Goal: Navigation & Orientation: Find specific page/section

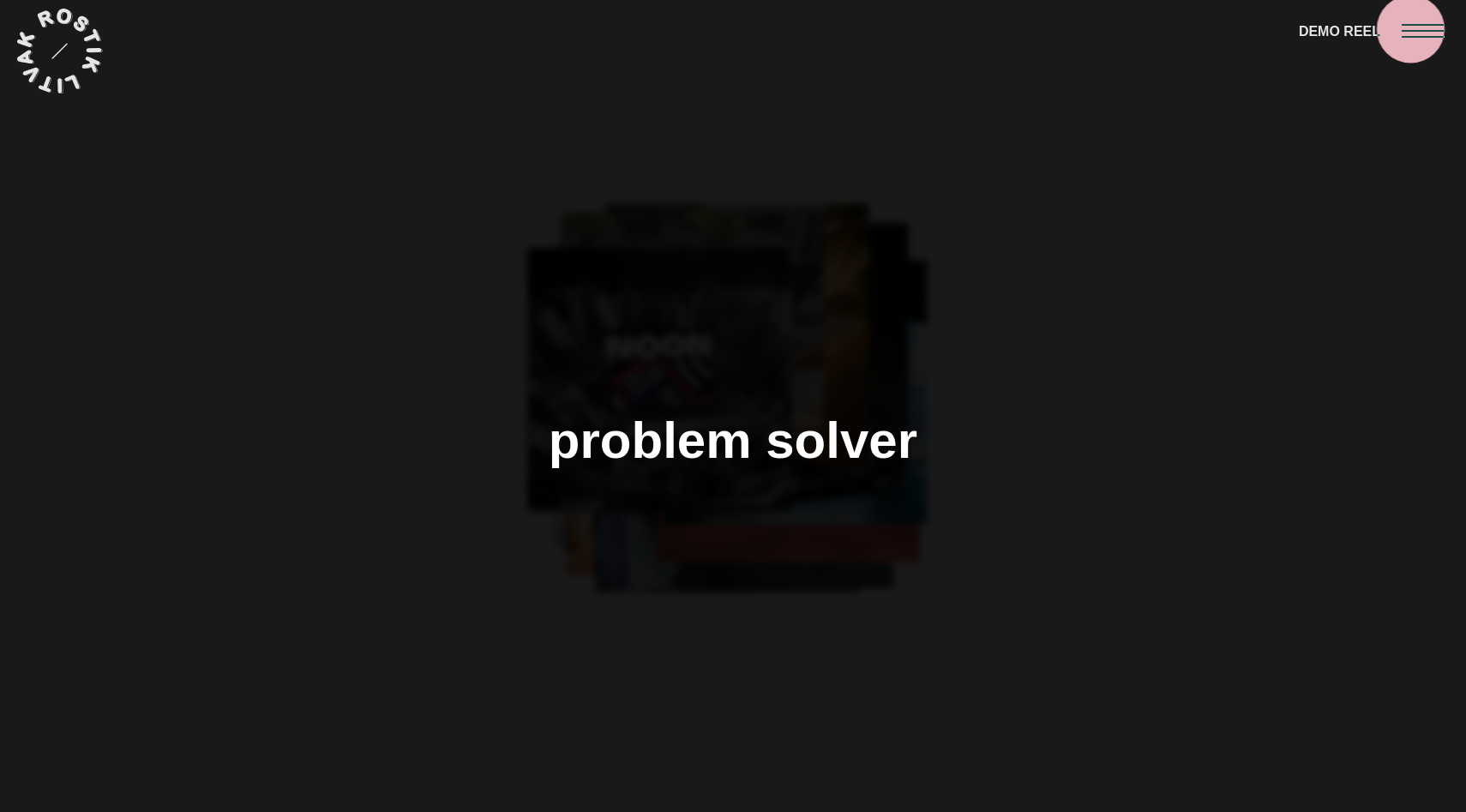
click at [1423, 28] on div at bounding box center [1434, 30] width 64 height 60
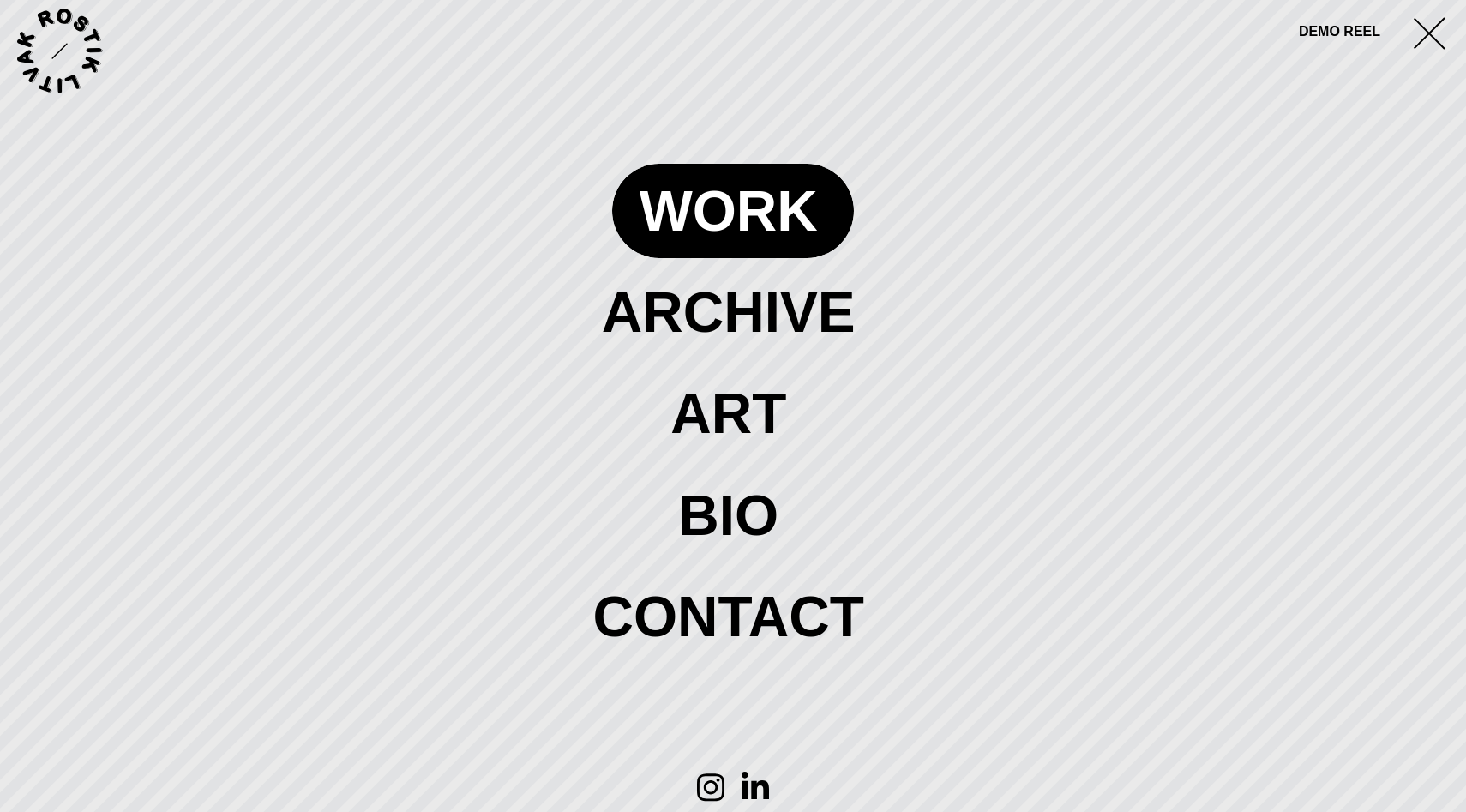
click at [726, 222] on span at bounding box center [733, 211] width 243 height 94
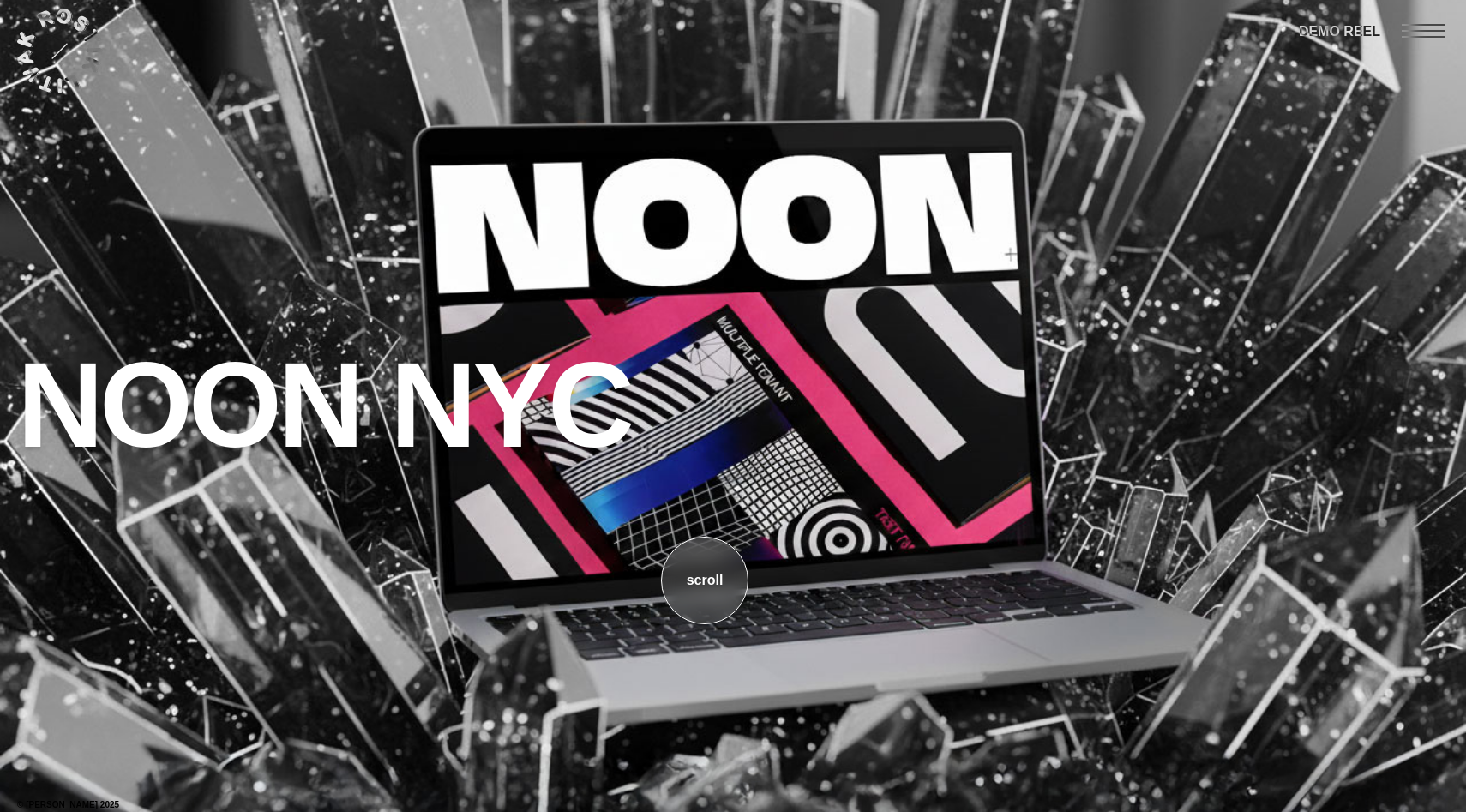
click at [707, 563] on link "s c r o l l" at bounding box center [704, 580] width 87 height 87
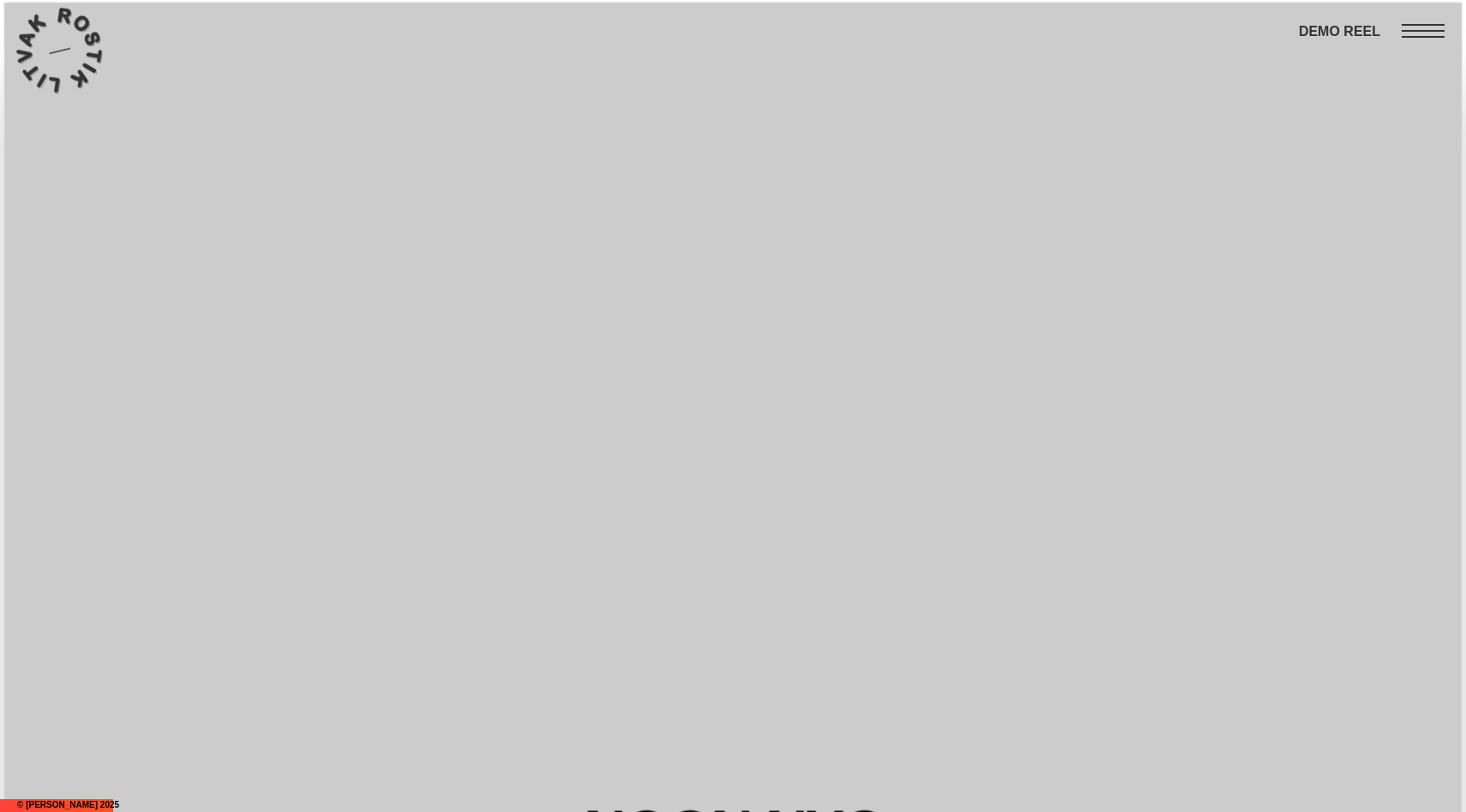
scroll to position [1709, 0]
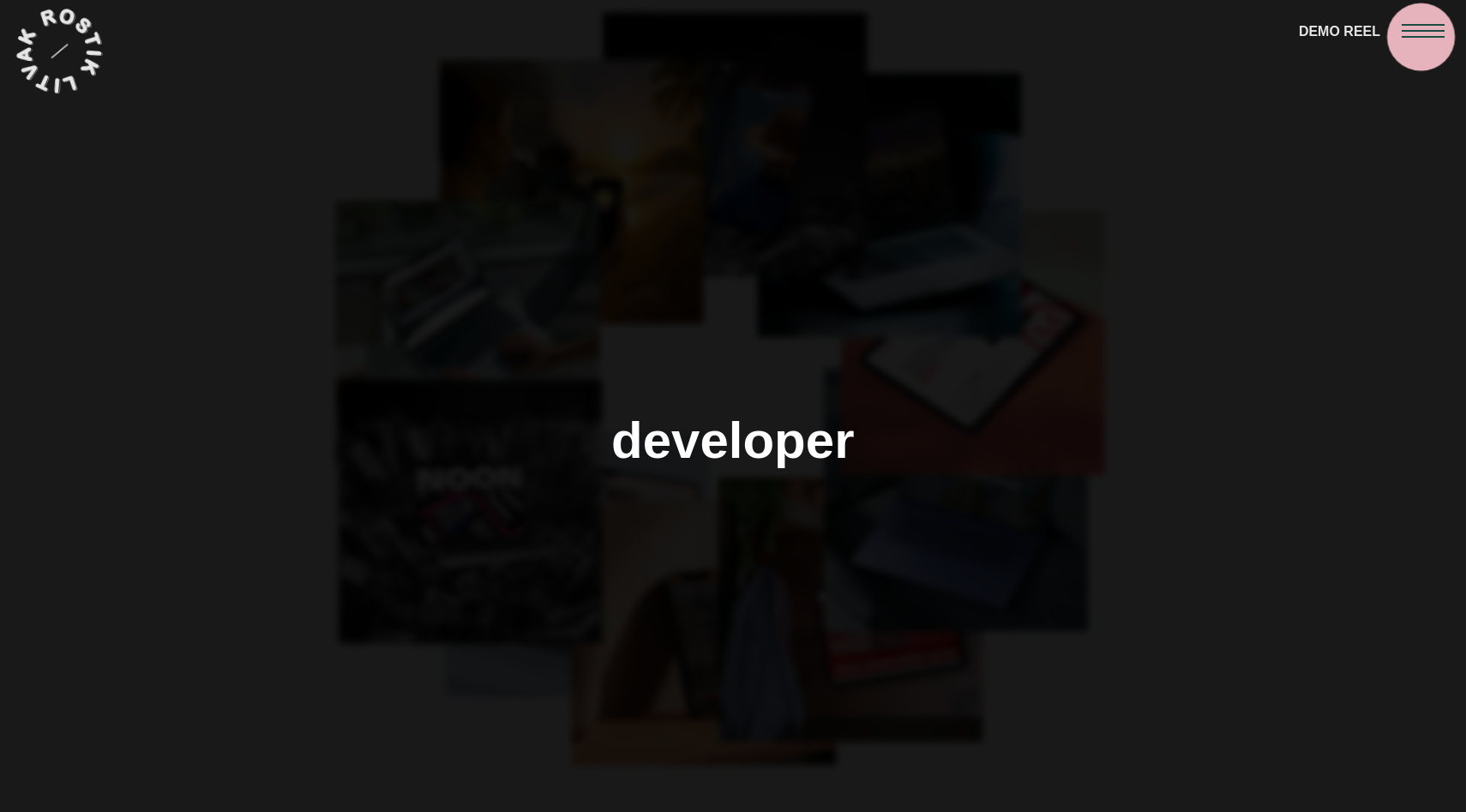
click at [1423, 36] on span at bounding box center [1423, 37] width 43 height 2
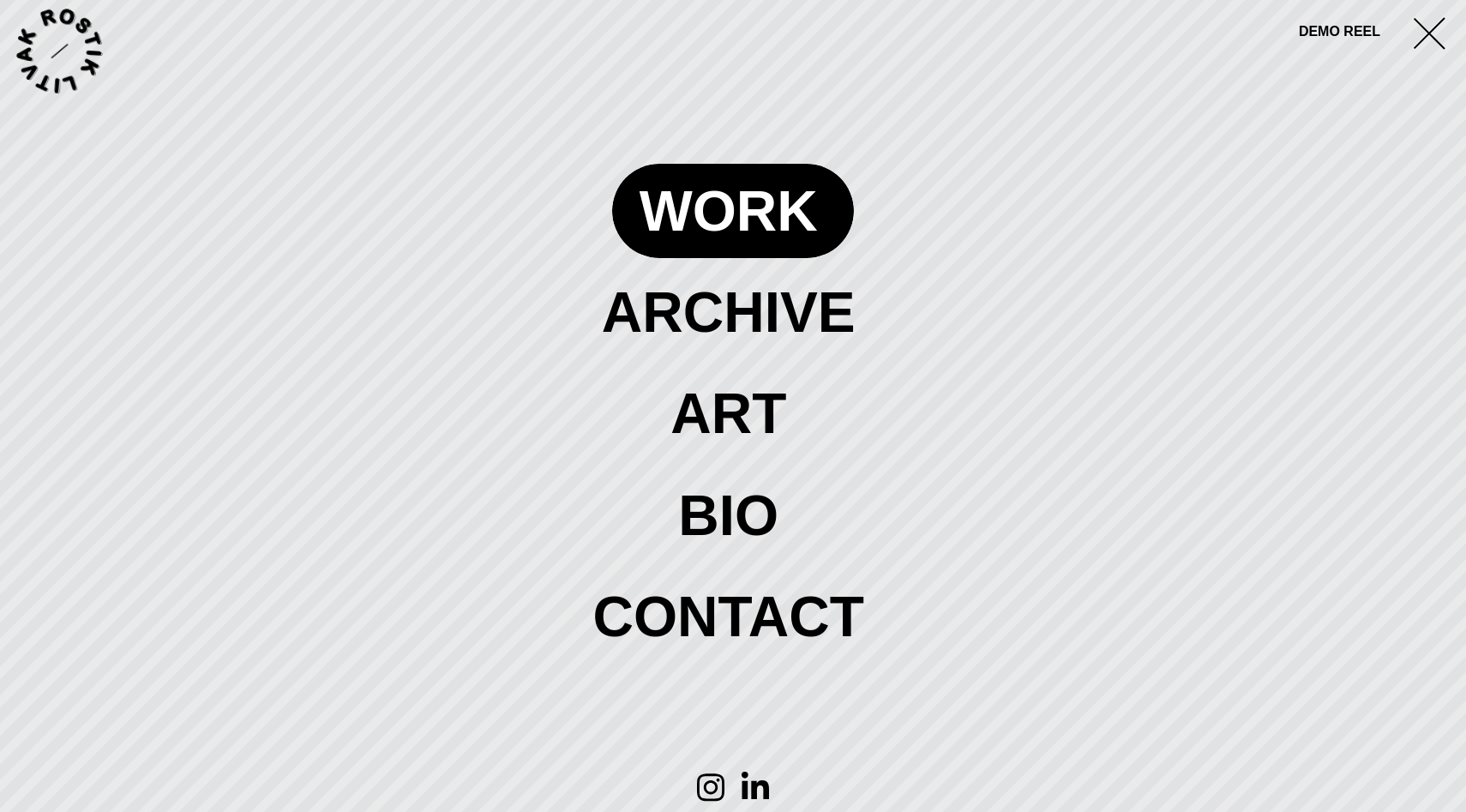
click at [756, 173] on span at bounding box center [733, 211] width 243 height 94
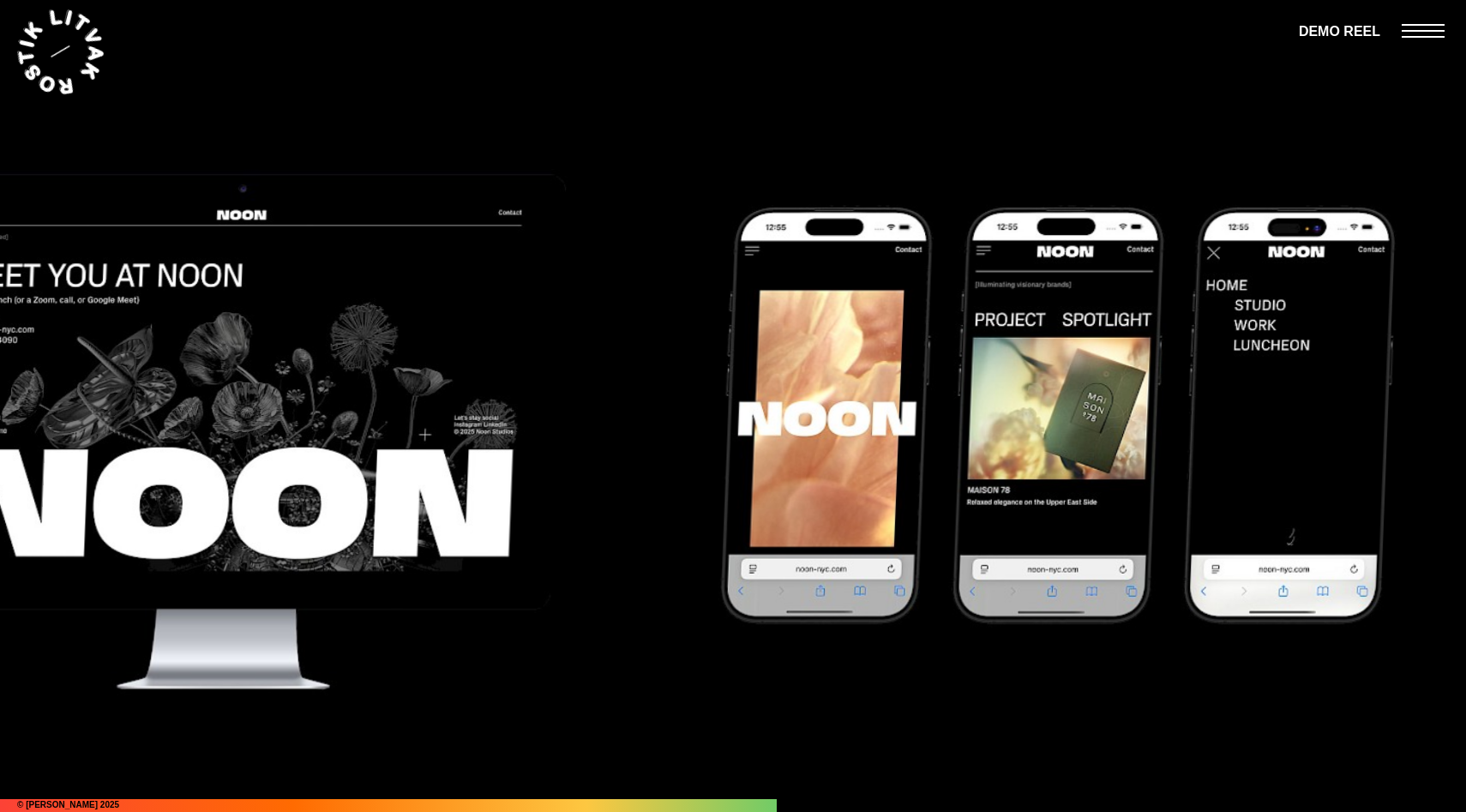
scroll to position [10565, 0]
